Goal: Navigation & Orientation: Find specific page/section

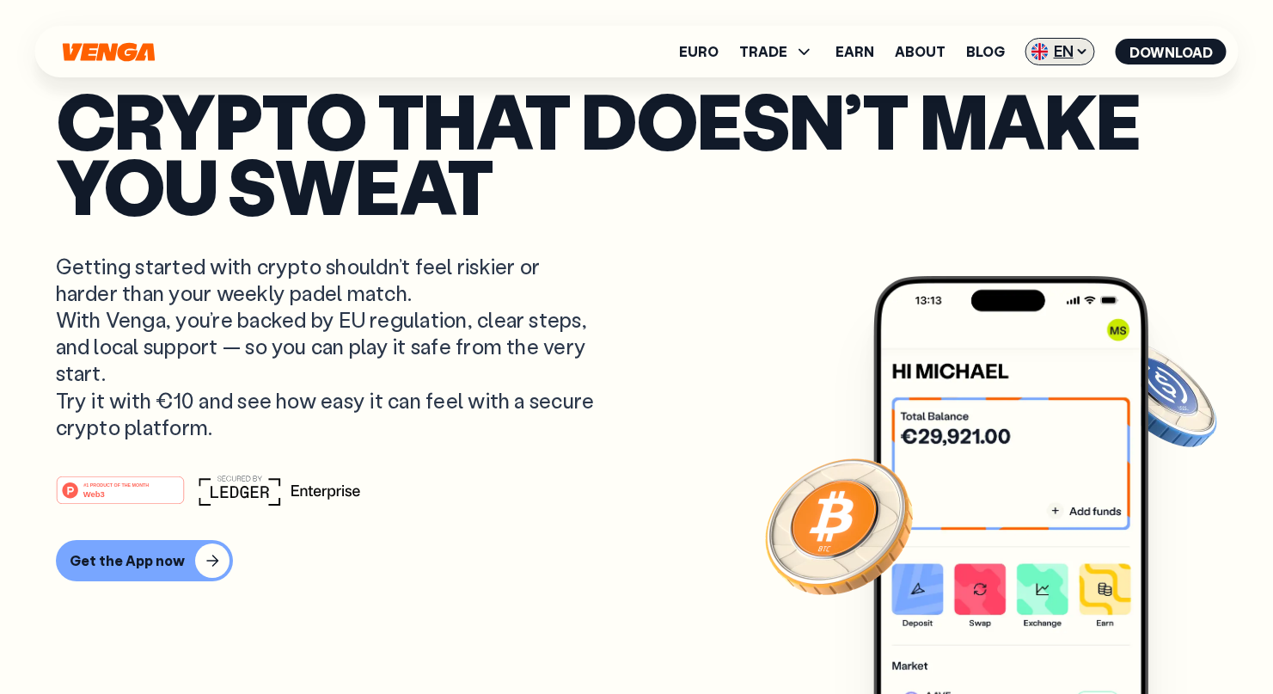
click at [1061, 57] on span "EN" at bounding box center [1061, 52] width 70 height 28
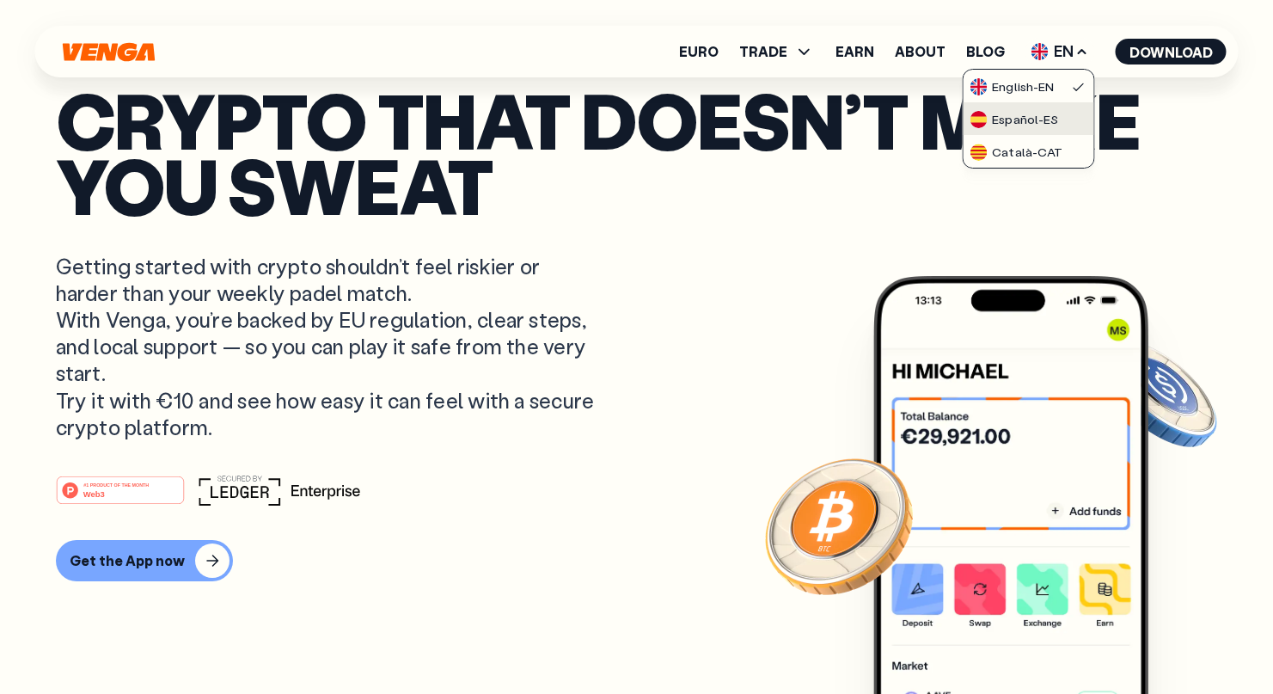
click at [1032, 119] on div "Español - ES" at bounding box center [1014, 119] width 89 height 17
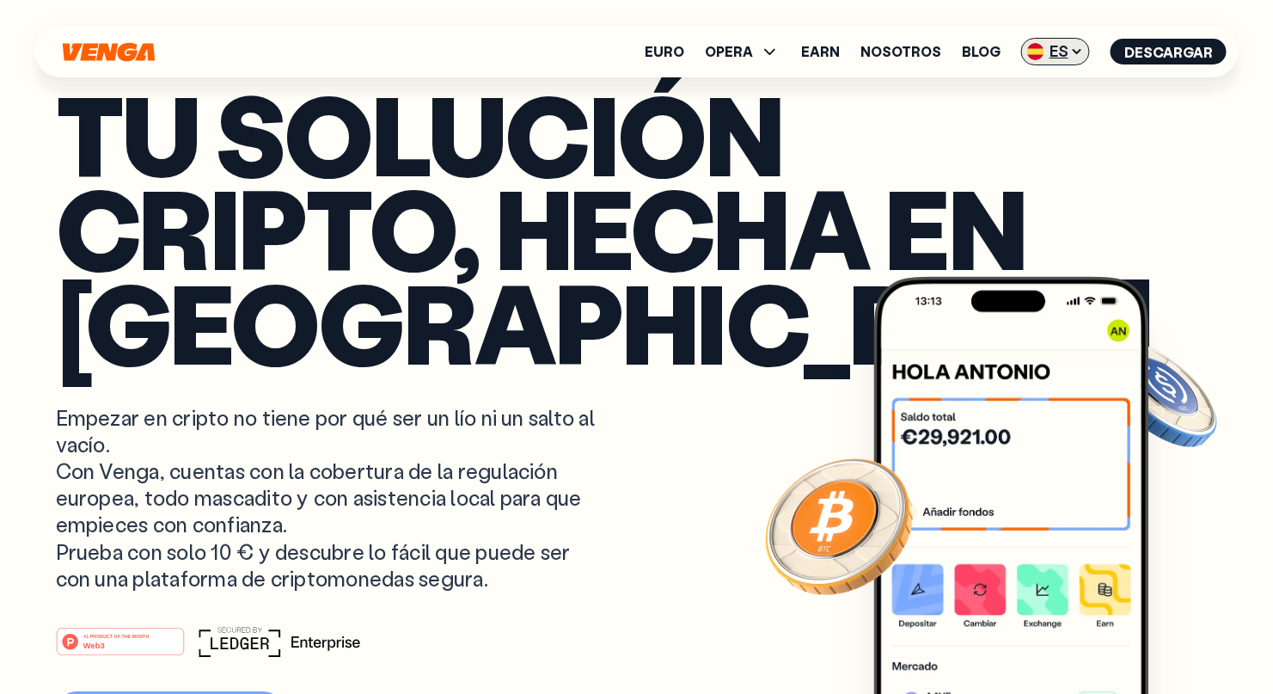
click at [1060, 63] on span "ES" at bounding box center [1055, 52] width 69 height 28
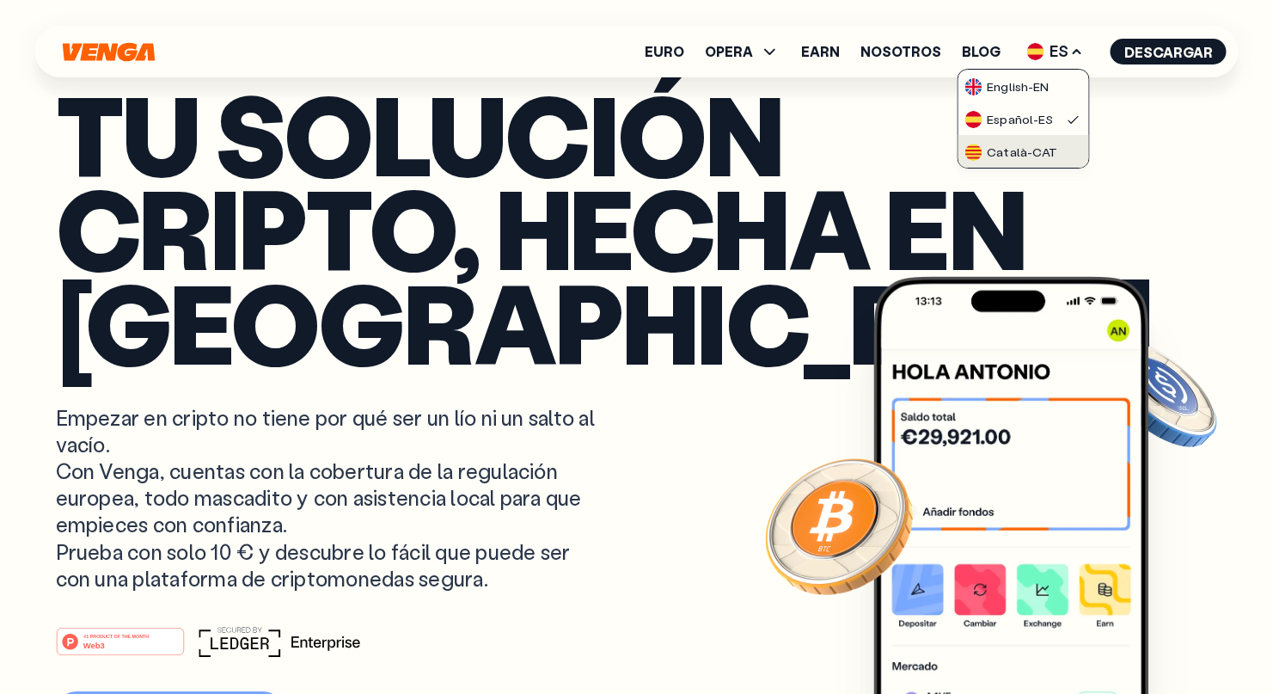
click at [1026, 144] on div "Català - CAT" at bounding box center [1011, 152] width 93 height 17
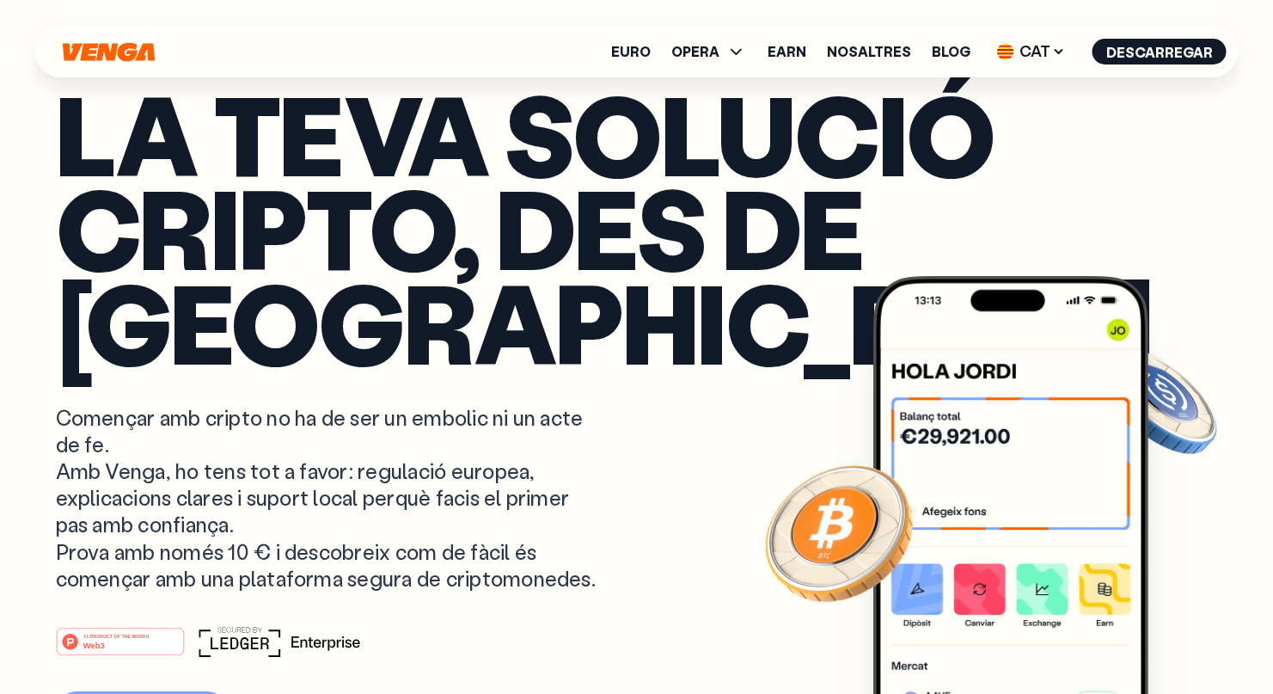
drag, startPoint x: 58, startPoint y: 412, endPoint x: 244, endPoint y: 612, distance: 273.7
click at [244, 591] on p "Començar amb cripto no ha de ser un embolic ni un acte de fe. Amb Venga, ho ten…" at bounding box center [327, 497] width 543 height 187
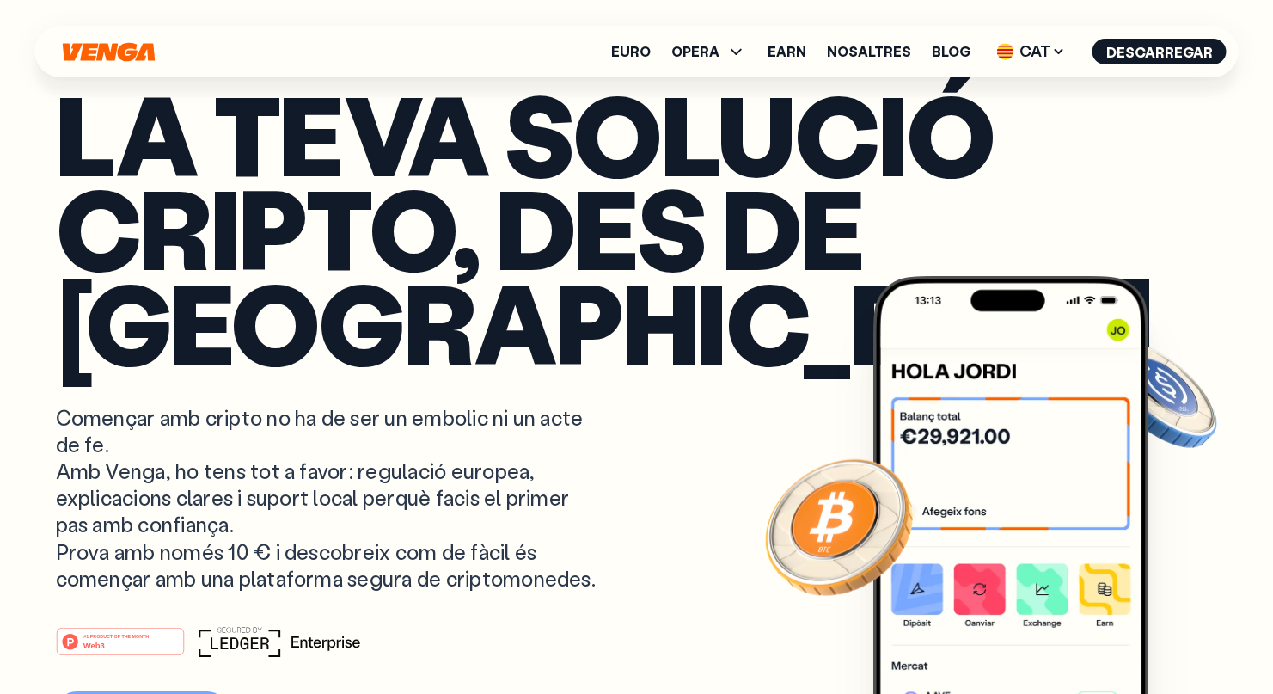
copy p "Començar amb cripto no ha de ser un embolic ni un acte de fe. Amb Venga, ho ten…"
